Goal: Feedback & Contribution: Contribute content

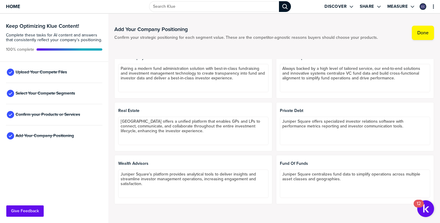
scroll to position [20, 0]
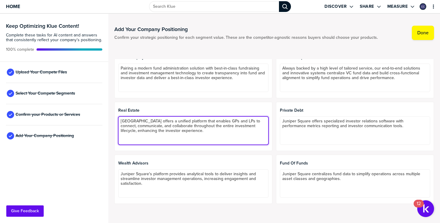
click at [184, 118] on textarea "[GEOGRAPHIC_DATA] offers a unified platform that enables GPs and LPs to connect…" at bounding box center [193, 131] width 150 height 28
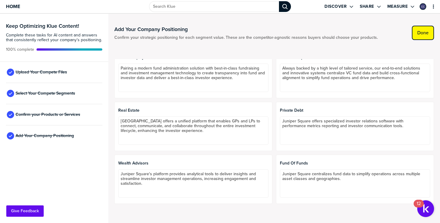
click at [421, 29] on button "Done" at bounding box center [423, 33] width 22 height 14
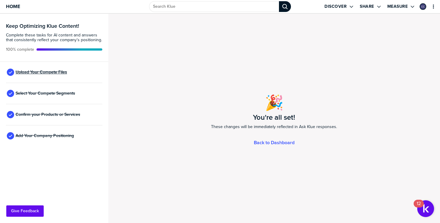
click at [54, 71] on span "Upload Your Compete Files" at bounding box center [41, 72] width 51 height 5
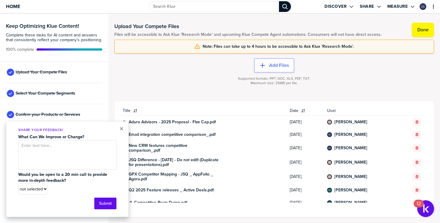
click at [154, 80] on div "Supported formats: PPT, DOC, XLS, PDF, TXT. Maximum size: 25MB per file." at bounding box center [273, 85] width 319 height 24
click at [262, 66] on icon "button" at bounding box center [262, 65] width 5 height 5
click at [194, 108] on button "Title" at bounding box center [202, 111] width 167 height 10
click at [124, 130] on div "× Share Your Feedback! What Can We Improve or Change? Would you be open to a 20…" at bounding box center [67, 169] width 123 height 96
click at [123, 129] on button "×" at bounding box center [121, 128] width 4 height 7
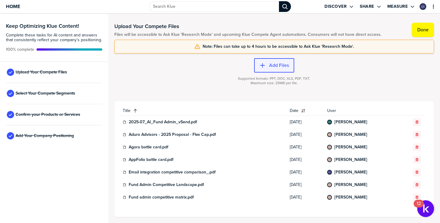
click at [268, 66] on div "button" at bounding box center [267, 66] width 4 height 6
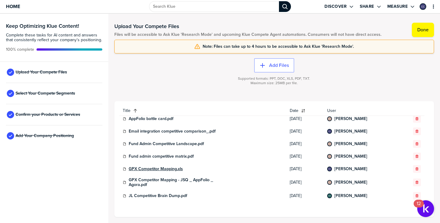
scroll to position [42, 0]
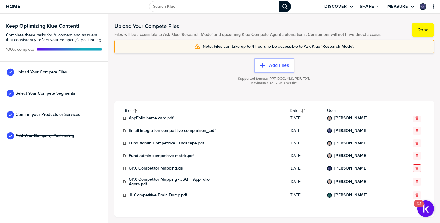
click at [413, 167] on button "button" at bounding box center [417, 169] width 8 height 8
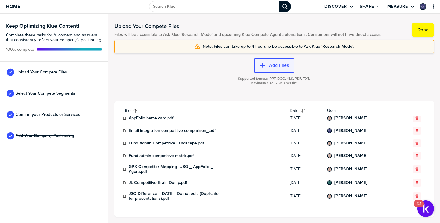
click at [281, 67] on label "Add Files" at bounding box center [279, 66] width 20 height 6
click at [261, 65] on icon "button" at bounding box center [262, 66] width 6 height 6
click at [282, 63] on label "Add Files" at bounding box center [279, 66] width 20 height 6
click at [261, 69] on button "Add Files" at bounding box center [274, 65] width 40 height 14
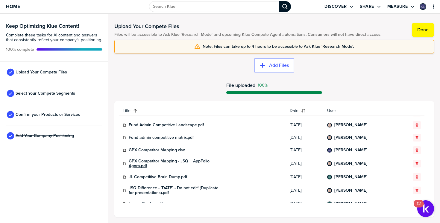
scroll to position [62, 0]
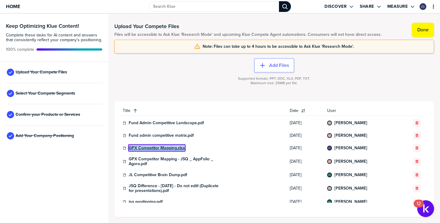
click at [150, 146] on link "GPX Competitor Mapping.xlsx" at bounding box center [157, 148] width 56 height 5
click at [184, 154] on td "GPX Competitor Mapping.xlsx" at bounding box center [202, 148] width 167 height 13
click at [178, 148] on link "GPX Competitor Mapping.xlsx" at bounding box center [157, 148] width 56 height 5
click at [151, 149] on link "GPX Competitor Mapping.xlsx" at bounding box center [157, 148] width 56 height 5
click at [253, 97] on div "Add Files Supported formats: PPT, DOC, XLS, PDF, TXT. Maximum size: 25MB per fi…" at bounding box center [273, 78] width 319 height 48
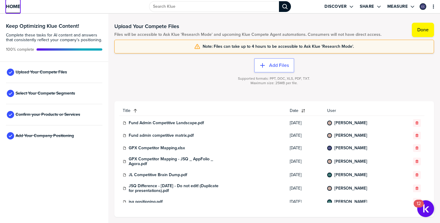
click at [10, 2] on link "Home" at bounding box center [13, 6] width 14 height 13
